Goal: Task Accomplishment & Management: Complete application form

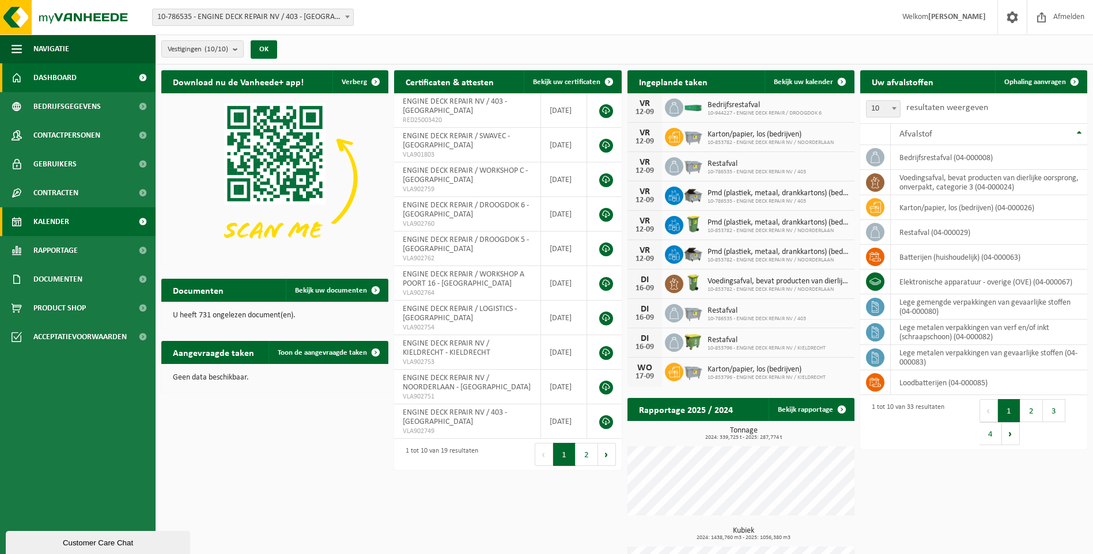
click at [66, 219] on span "Kalender" at bounding box center [51, 221] width 36 height 29
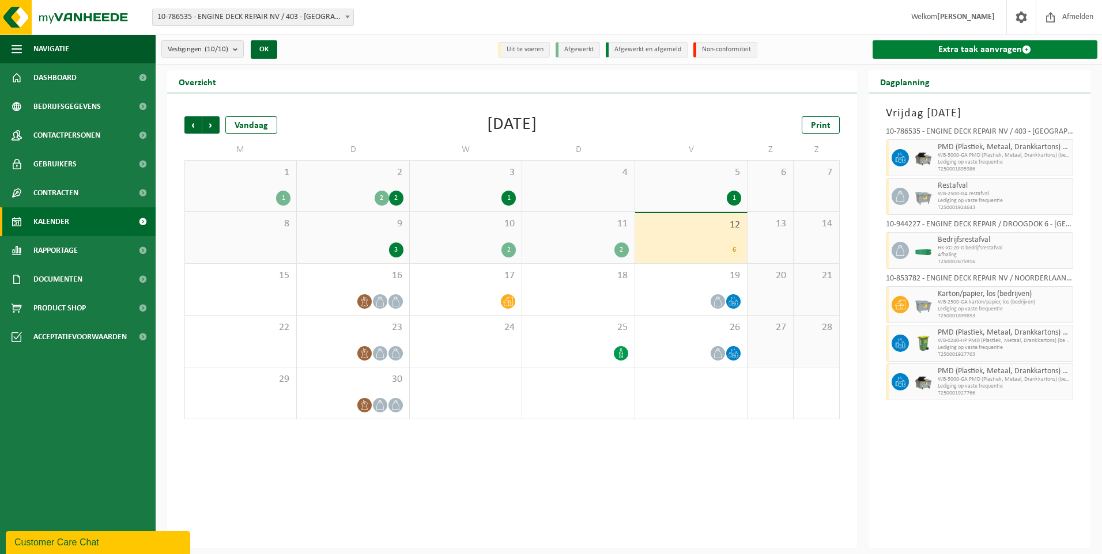
click at [973, 50] on link "Extra taak aanvragen" at bounding box center [984, 49] width 225 height 18
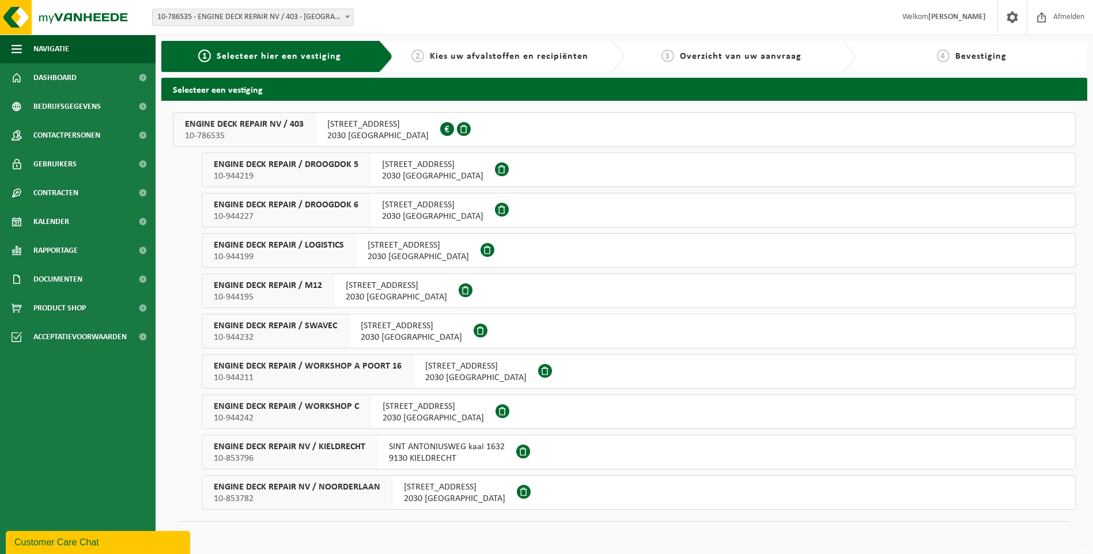
click at [414, 368] on div "INDUSTRIEWEG 11 haven 403 2030 ANTWERPEN" at bounding box center [476, 371] width 124 height 33
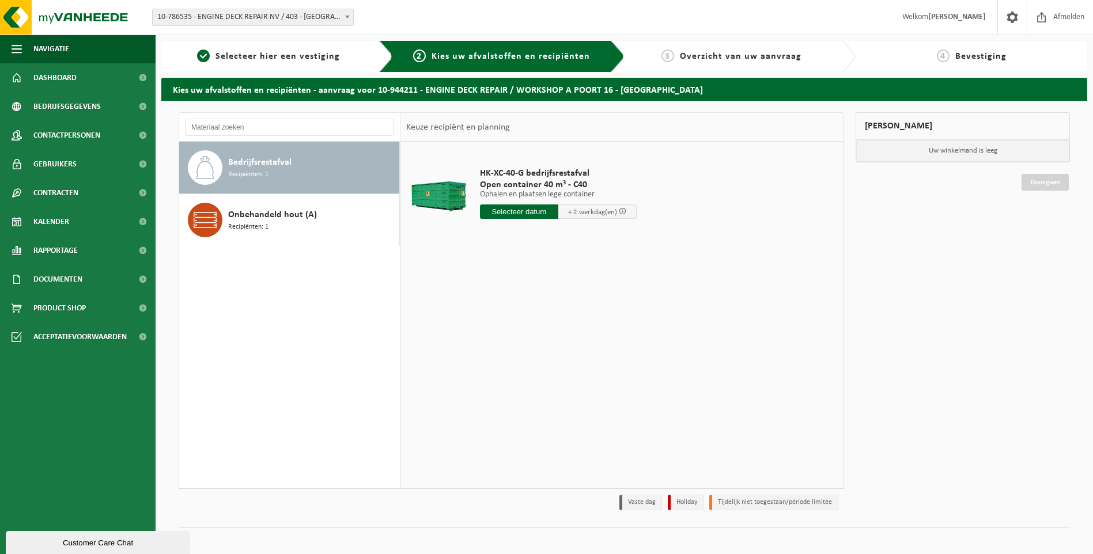
click at [268, 163] on span "Bedrijfsrestafval" at bounding box center [259, 163] width 63 height 14
click at [490, 210] on input "text" at bounding box center [519, 212] width 78 height 14
click at [493, 313] on div "15" at bounding box center [490, 314] width 20 height 18
type input "Van 2025-09-15"
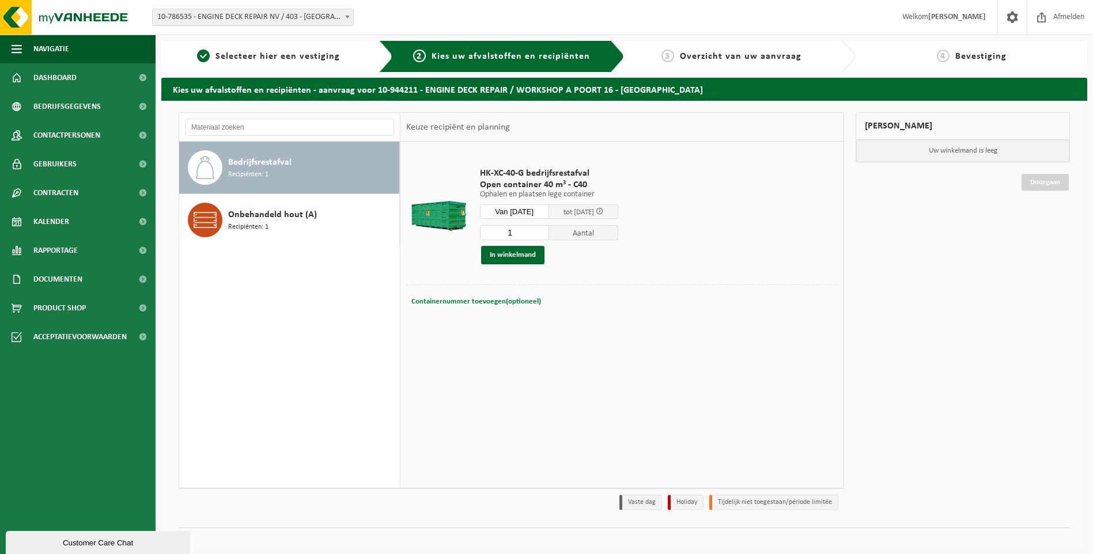
click at [461, 301] on span "Containernummer toevoegen(optioneel)" at bounding box center [476, 301] width 130 height 7
type input "C40.266"
click at [514, 256] on button "In winkelmand" at bounding box center [512, 255] width 63 height 18
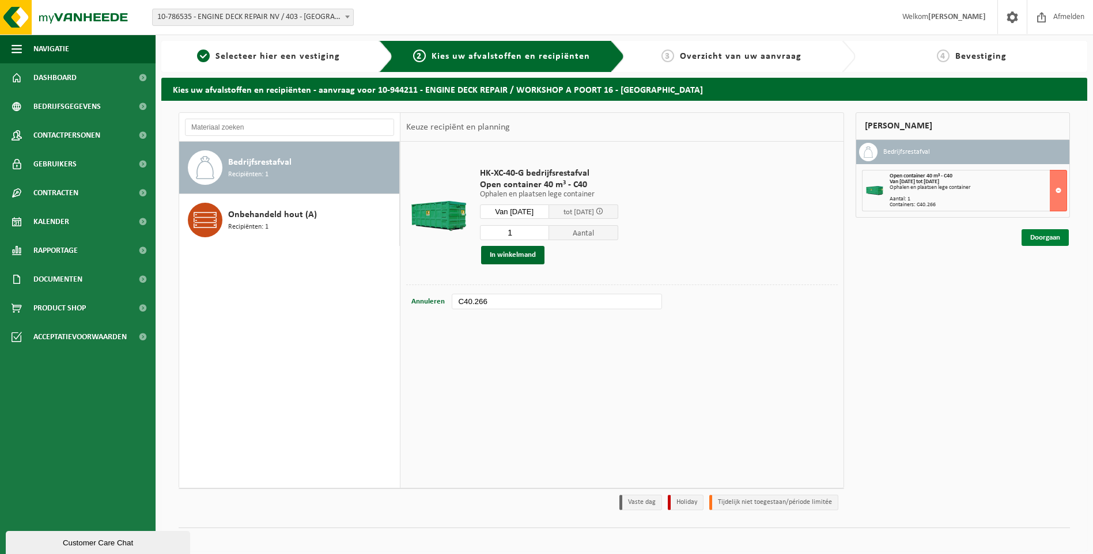
click at [1026, 241] on link "Doorgaan" at bounding box center [1044, 237] width 47 height 17
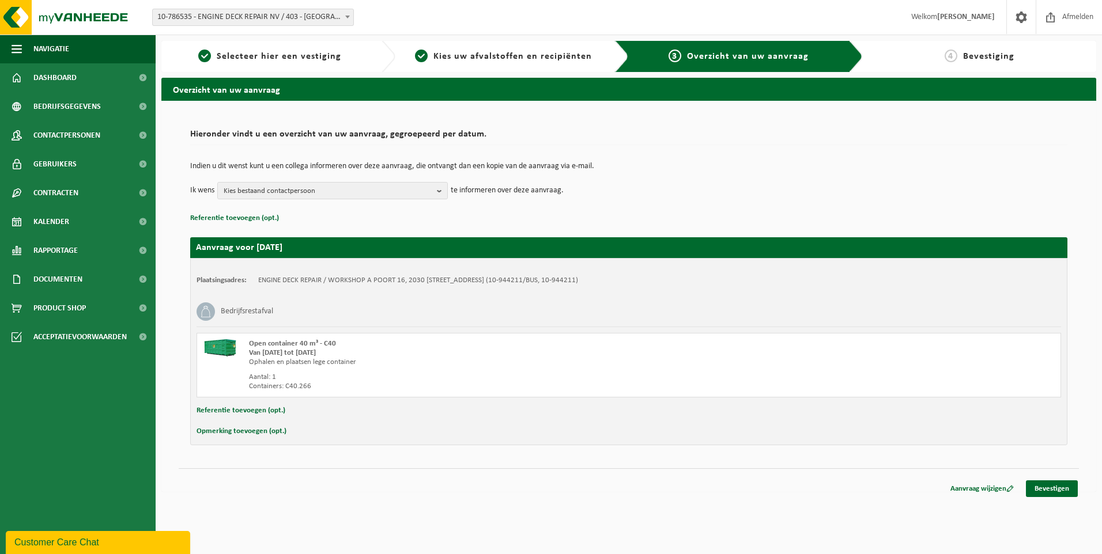
click at [354, 181] on td "Indien u dit wenst kunt u een collega informeren over deze aanvraag, die ontvan…" at bounding box center [628, 172] width 877 height 20
click at [332, 195] on span "Kies bestaand contactpersoon" at bounding box center [328, 191] width 209 height 17
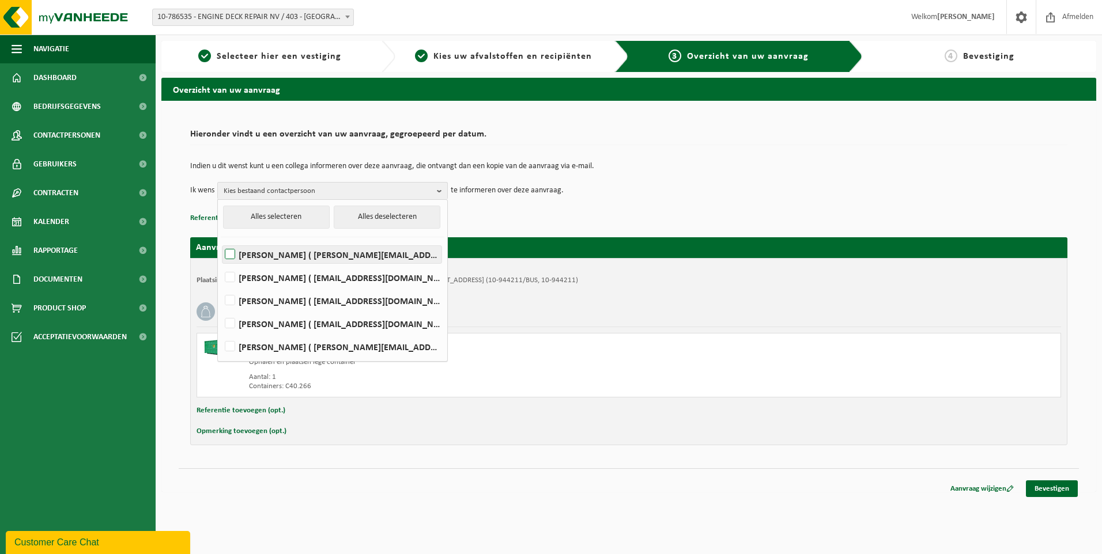
drag, startPoint x: 302, startPoint y: 247, endPoint x: 299, endPoint y: 259, distance: 12.4
click at [302, 247] on label "Elizabeth Evans ( elizabeth.evans@edr-antwerp.eu )" at bounding box center [331, 254] width 219 height 17
click at [221, 240] on input "Elizabeth Evans ( elizabeth.evans@edr-antwerp.eu )" at bounding box center [220, 240] width 1 height 1
checkbox input "true"
click at [291, 279] on label "LIEVEN GILLIS ( lieven@consultes.be )" at bounding box center [331, 277] width 219 height 17
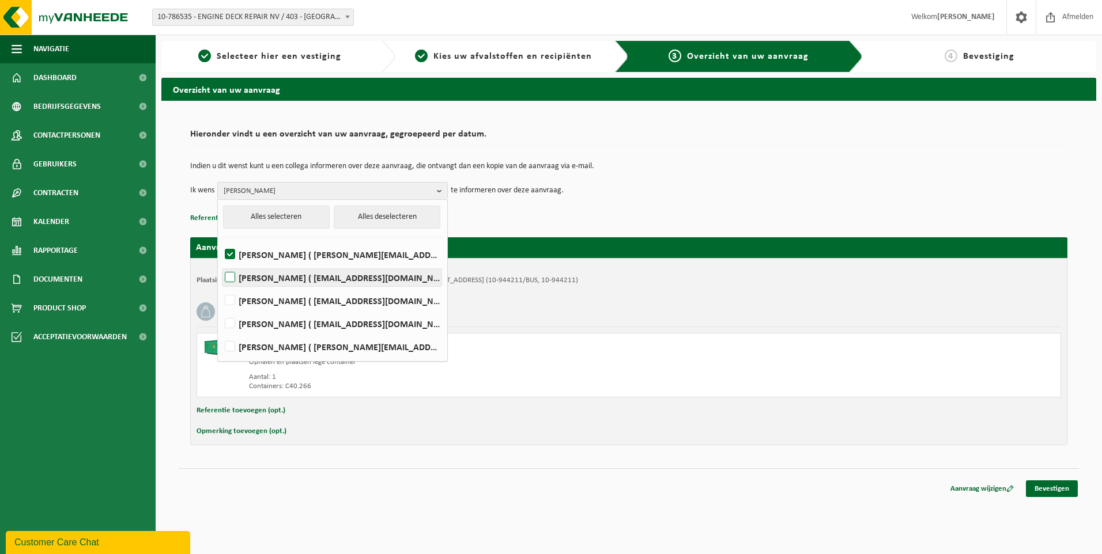
click at [221, 263] on input "LIEVEN GILLIS ( lieven@consultes.be )" at bounding box center [220, 263] width 1 height 1
checkbox input "true"
click at [283, 298] on label "FRÉDÉRIC LYTENS ( flytens@edr-antwerp.eu )" at bounding box center [331, 300] width 219 height 17
click at [221, 286] on input "FRÉDÉRIC LYTENS ( flytens@edr-antwerp.eu )" at bounding box center [220, 286] width 1 height 1
checkbox input "true"
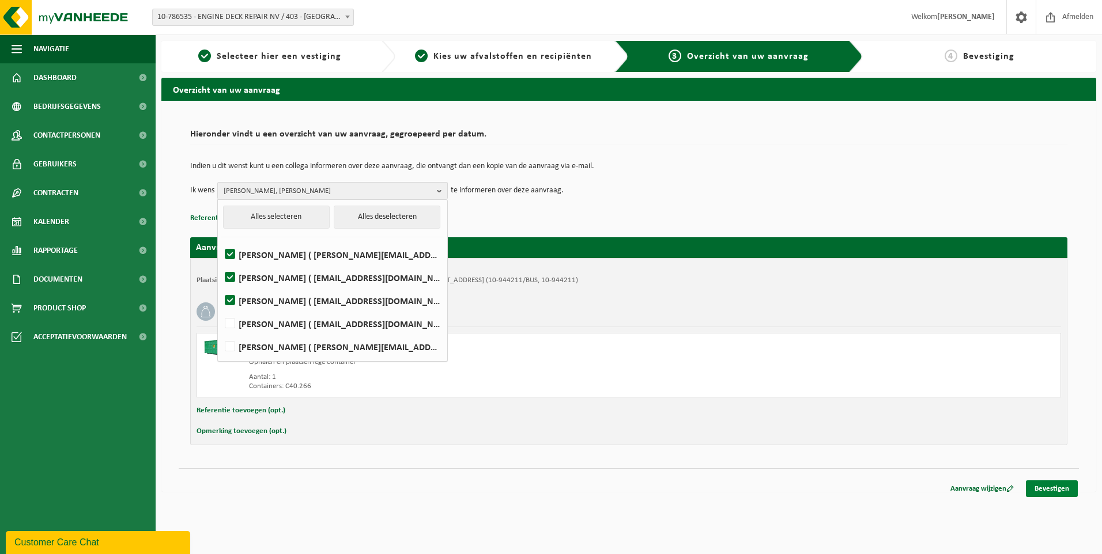
click at [1059, 490] on link "Bevestigen" at bounding box center [1052, 488] width 52 height 17
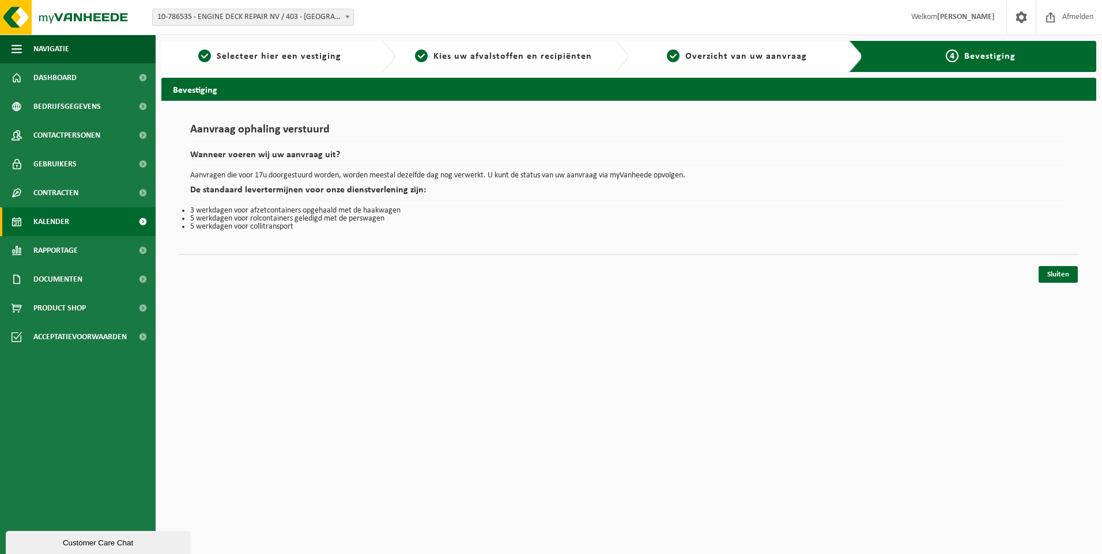
click at [68, 225] on span "Kalender" at bounding box center [51, 221] width 36 height 29
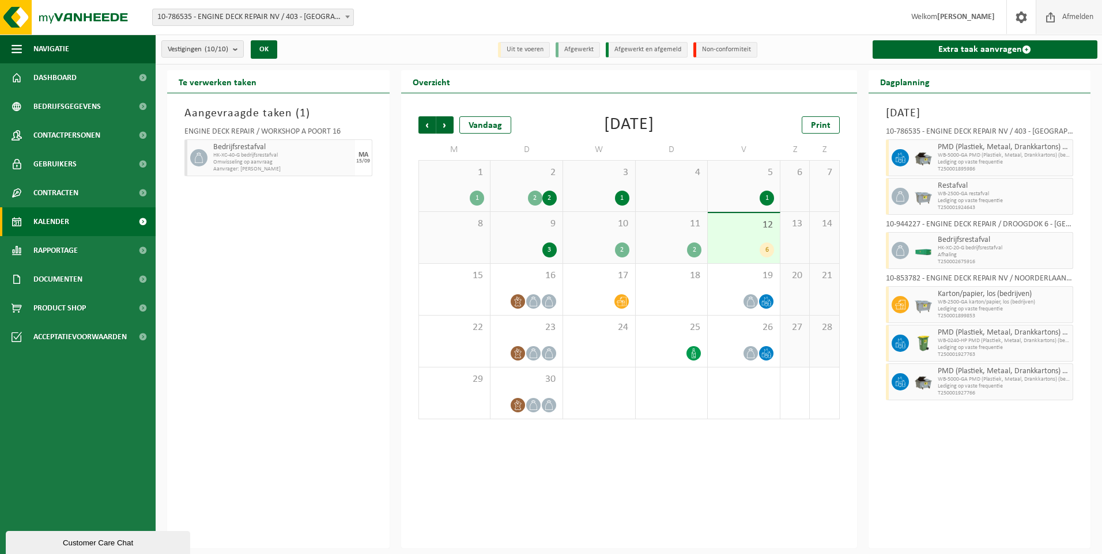
drag, startPoint x: 1080, startPoint y: 16, endPoint x: 1042, endPoint y: 7, distance: 39.6
click at [1080, 16] on span "Afmelden" at bounding box center [1077, 17] width 37 height 34
